Goal: Transaction & Acquisition: Purchase product/service

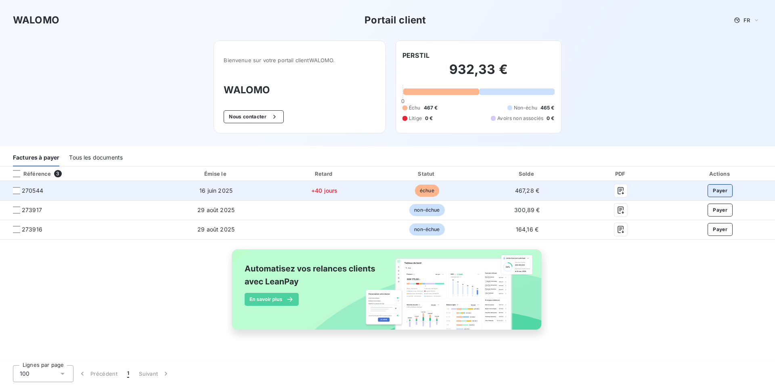
click at [717, 190] on button "Payer" at bounding box center [720, 190] width 25 height 13
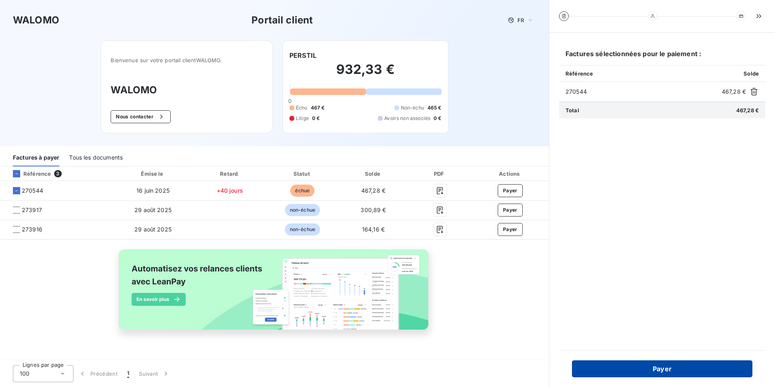
click at [664, 352] on button "Payer" at bounding box center [662, 368] width 180 height 17
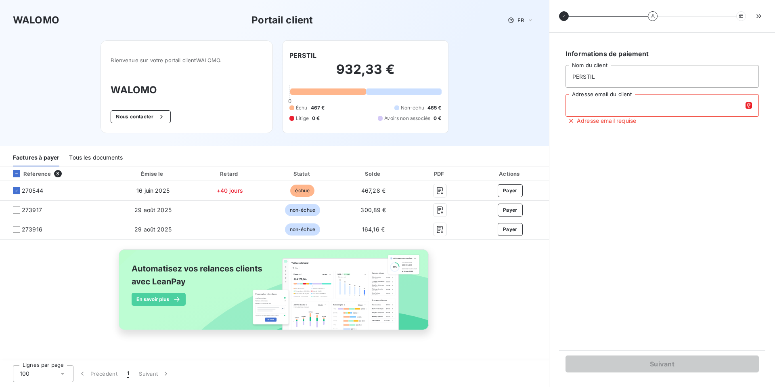
click at [615, 103] on input "Adresse email du client" at bounding box center [662, 105] width 193 height 23
type input "[EMAIL_ADDRESS][DOMAIN_NAME]"
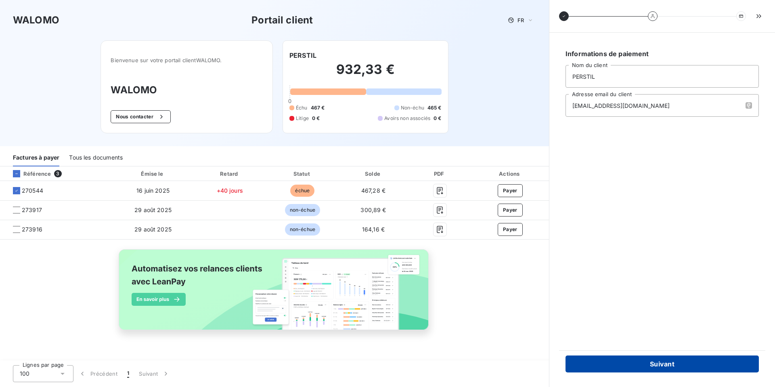
click at [653, 352] on button "Suivant" at bounding box center [662, 363] width 193 height 17
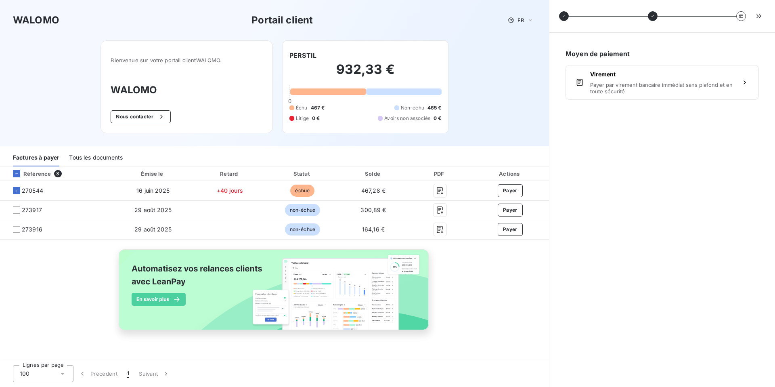
click at [631, 87] on span "Payer par virement bancaire immédiat sans plafond et en toute sécurité" at bounding box center [662, 88] width 144 height 13
